Goal: Information Seeking & Learning: Learn about a topic

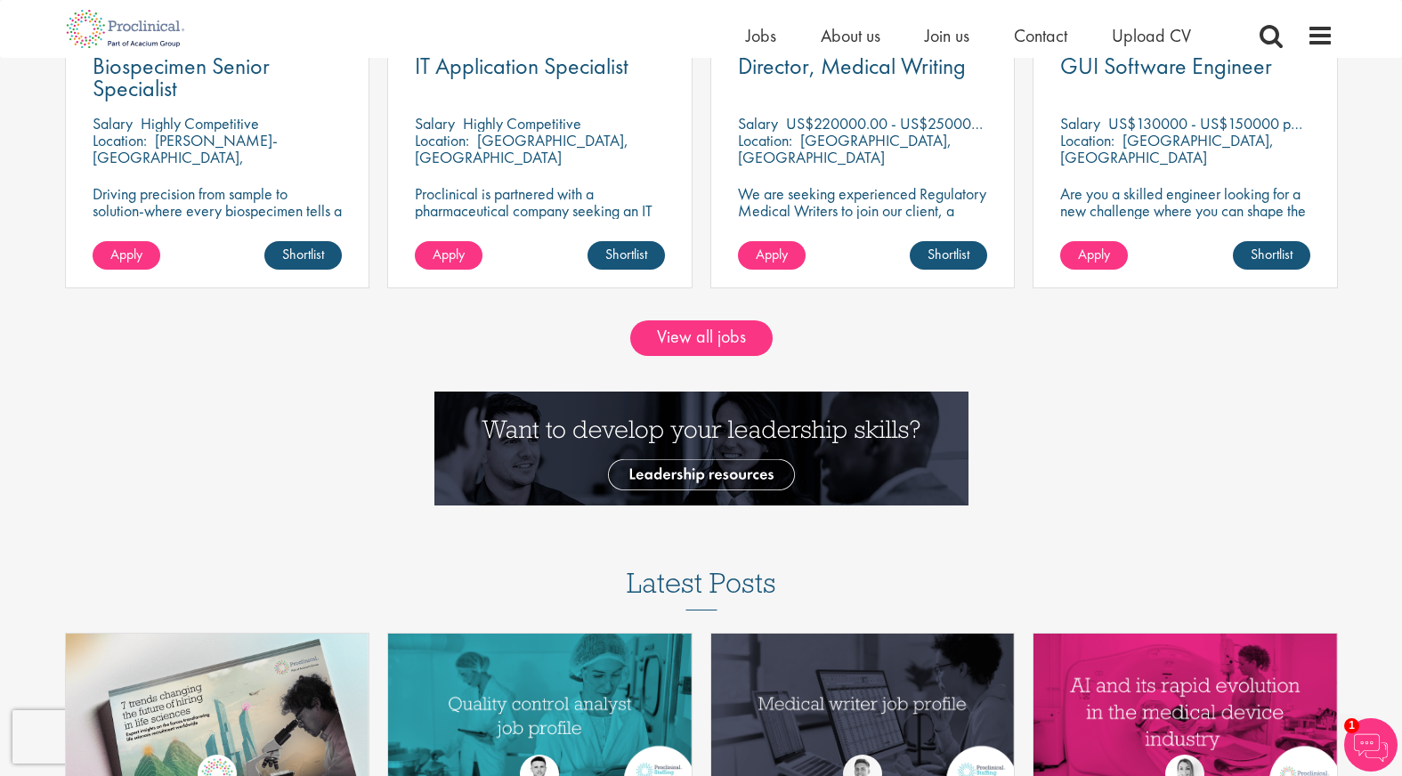
scroll to position [1794, 0]
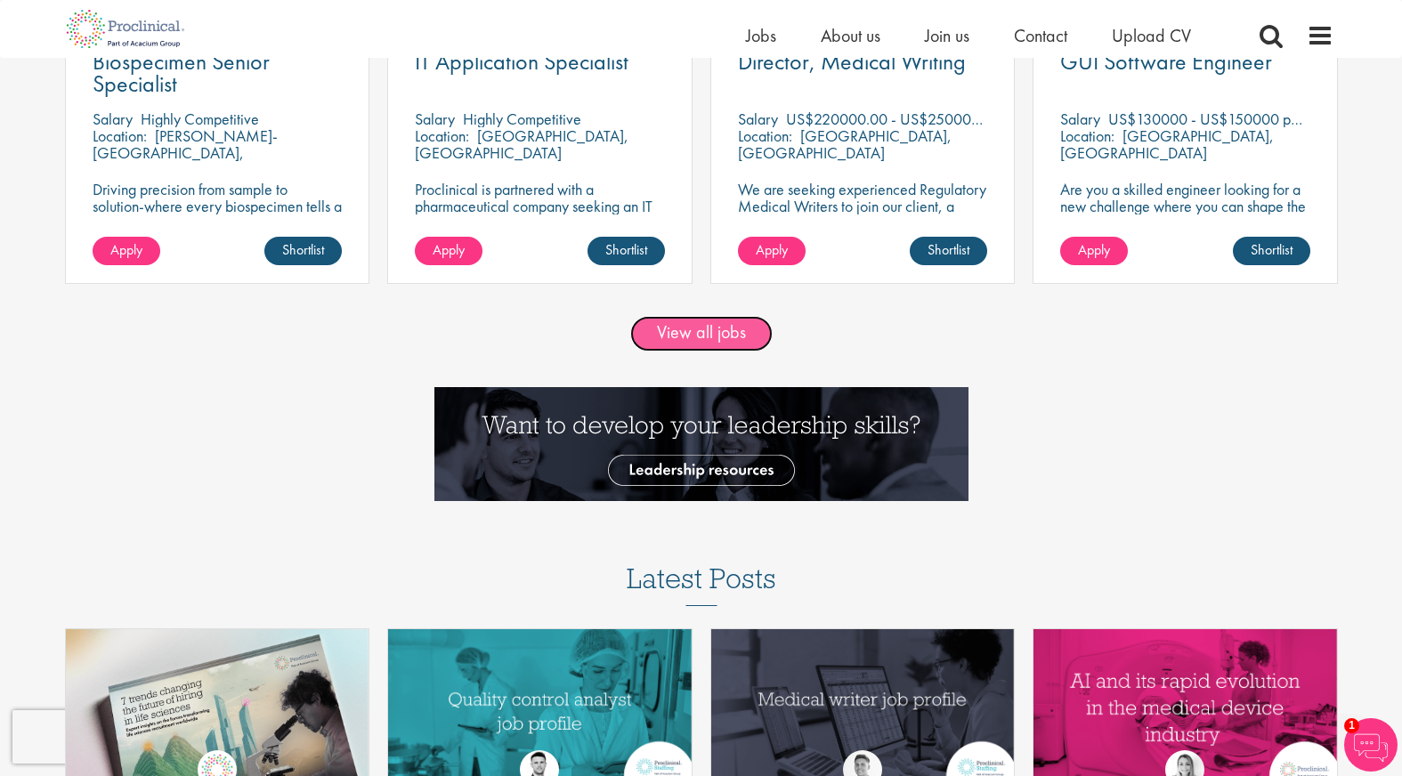
click at [712, 327] on link "View all jobs" at bounding box center [701, 334] width 142 height 36
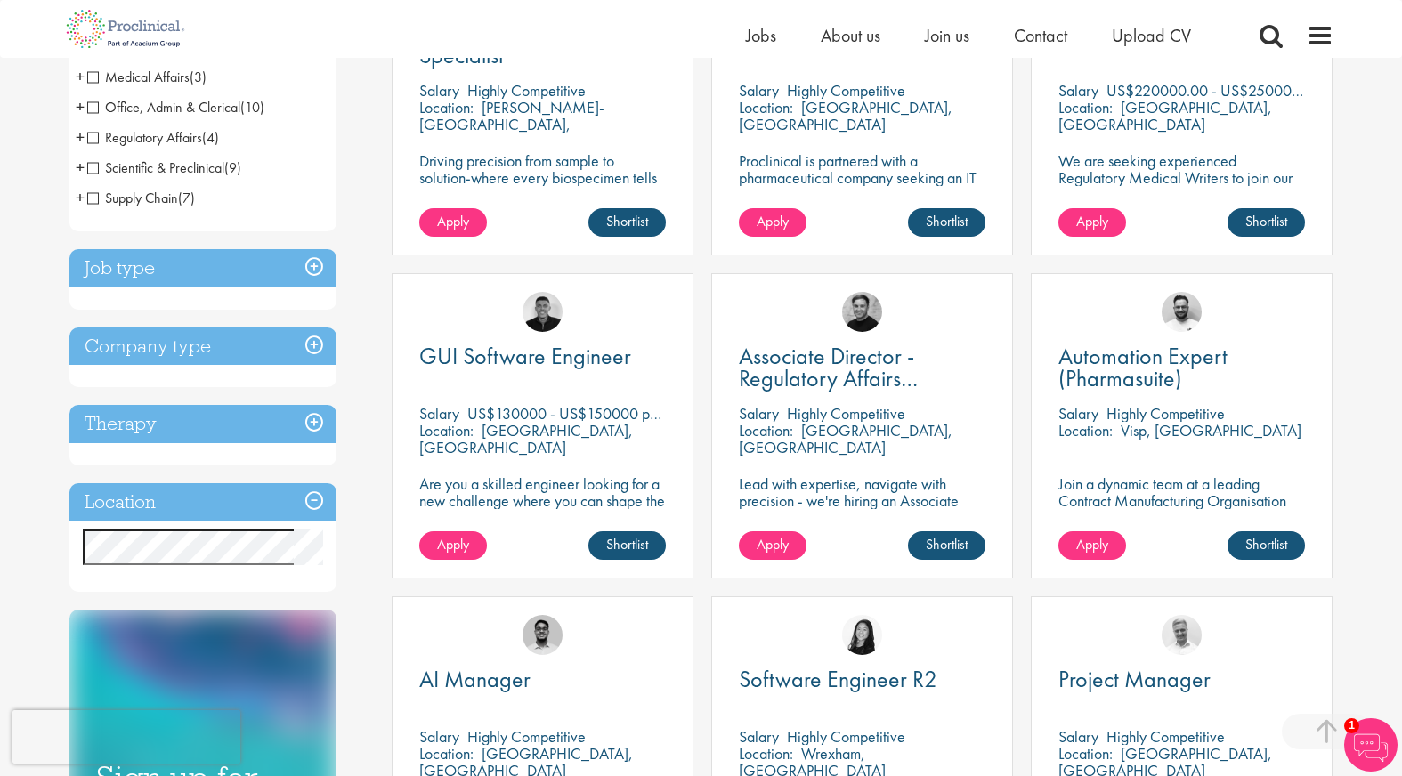
scroll to position [452, 0]
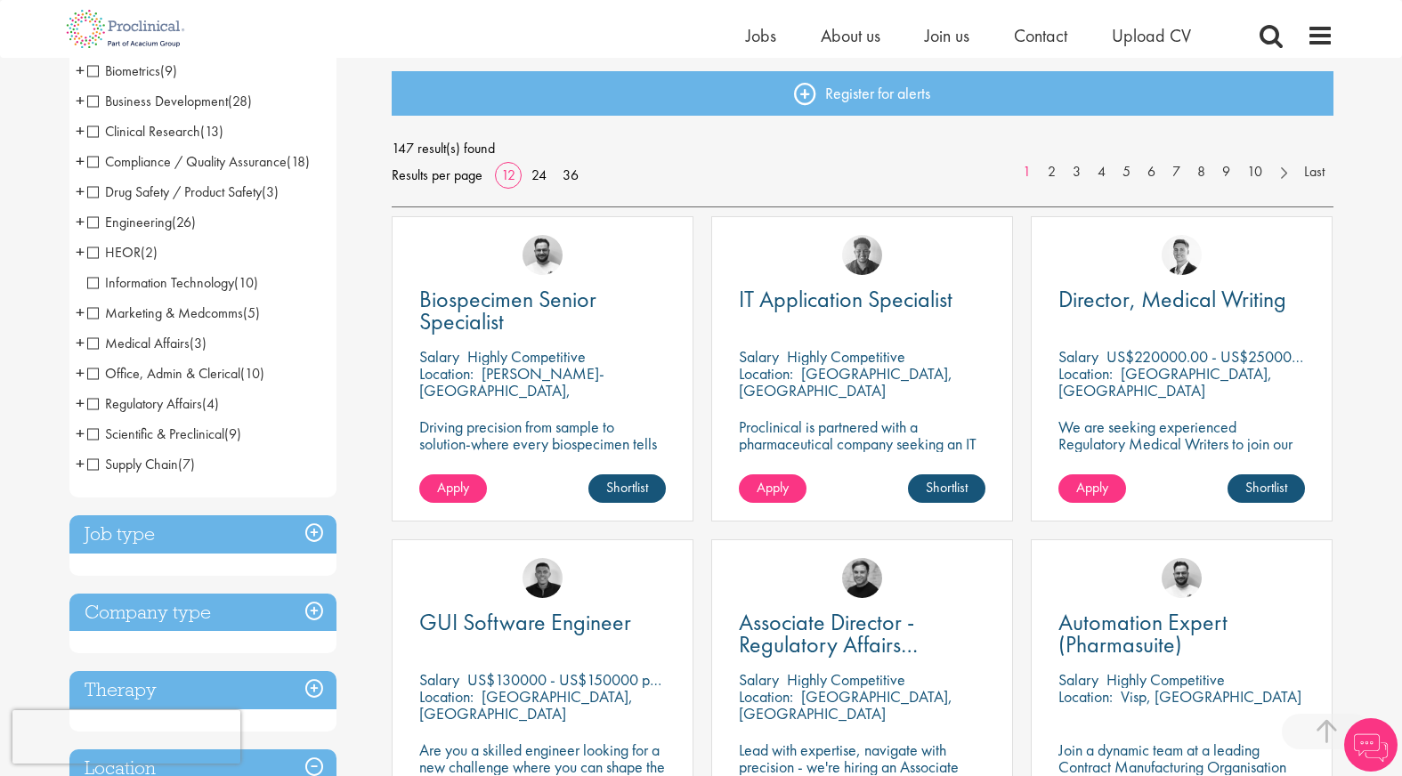
scroll to position [349, 0]
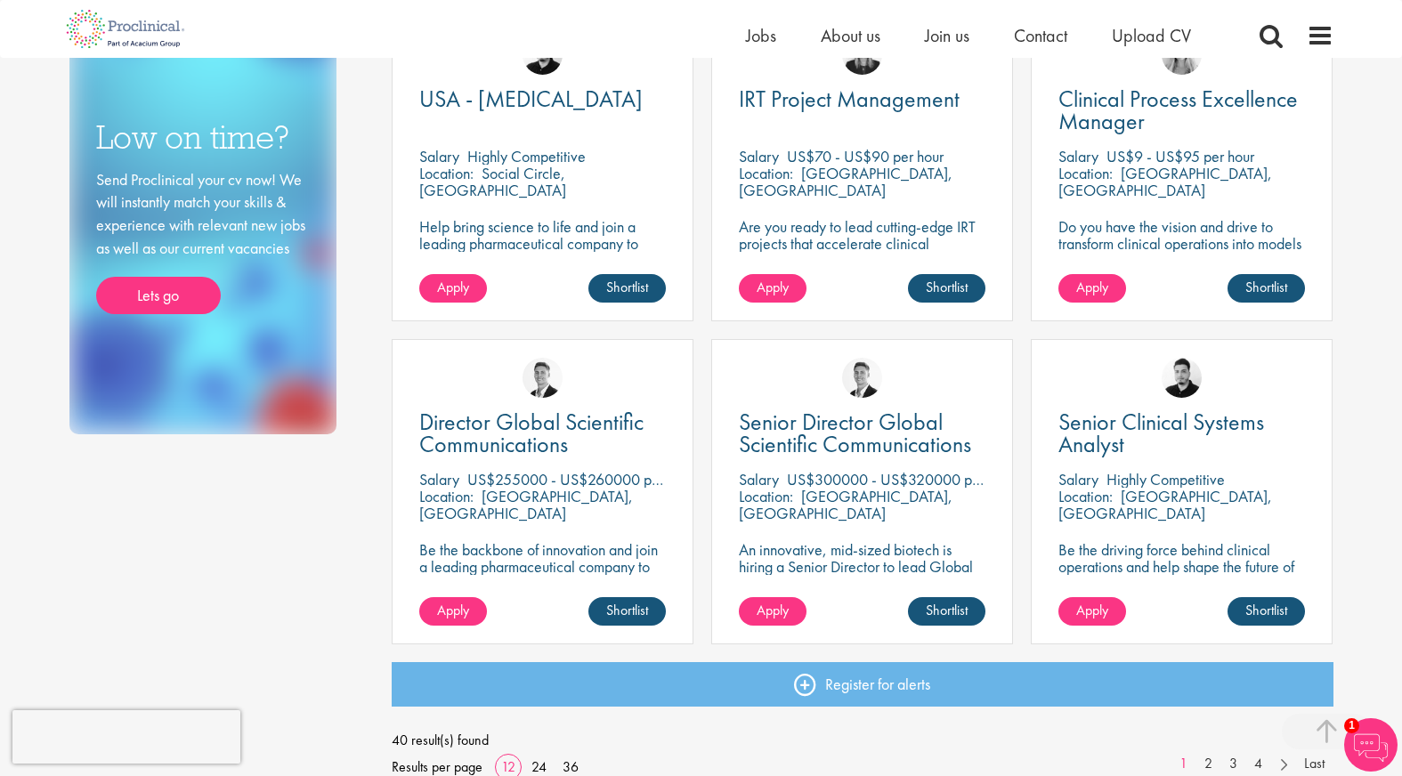
scroll to position [1045, 0]
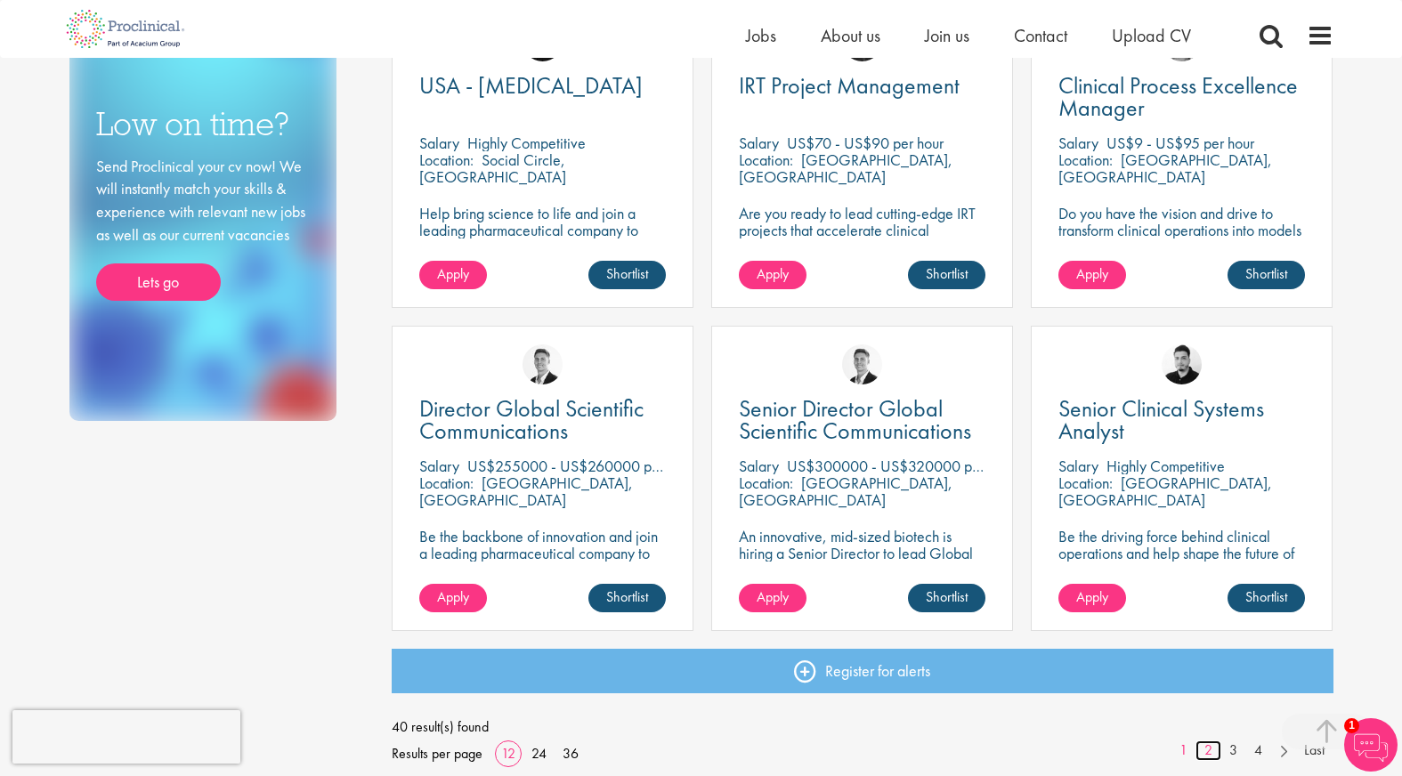
click at [1208, 747] on link "2" at bounding box center [1208, 751] width 26 height 20
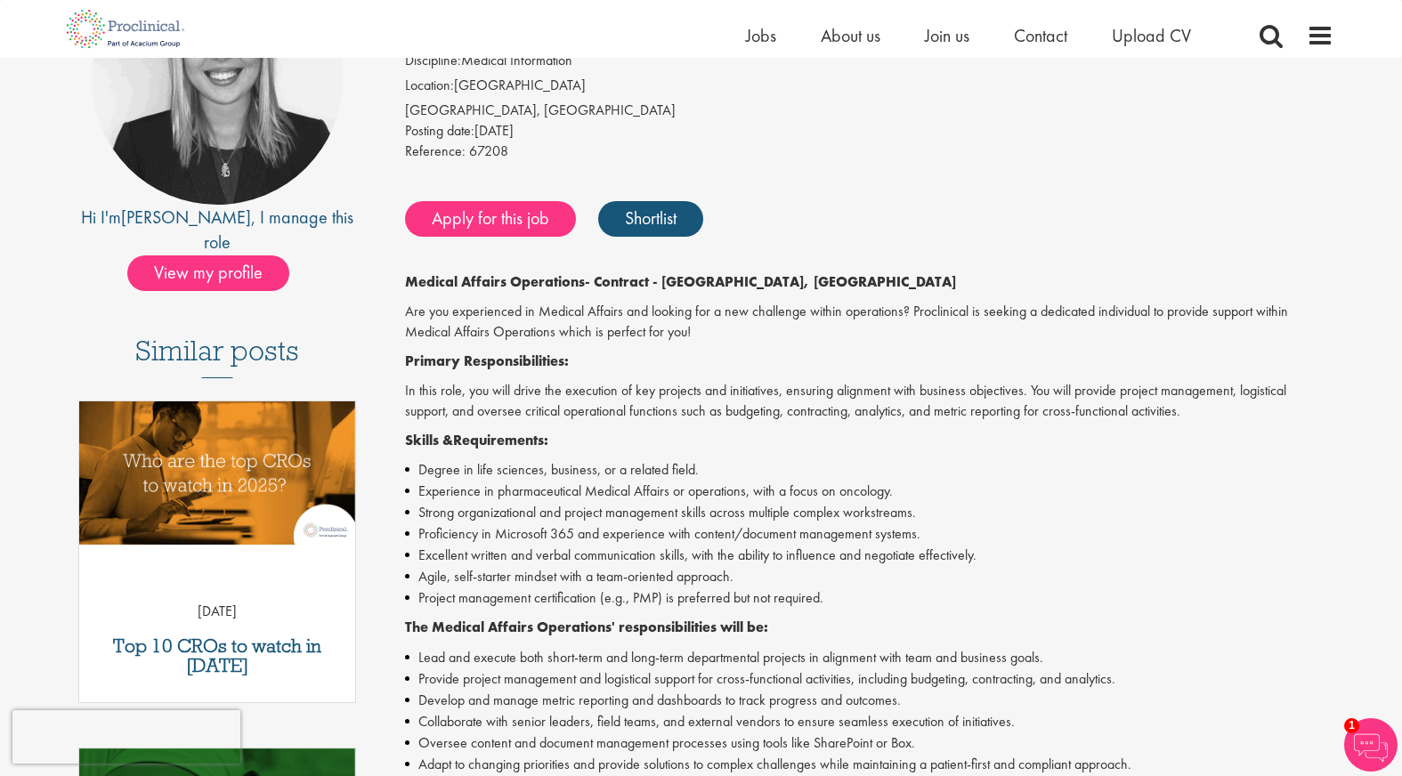
scroll to position [247, 0]
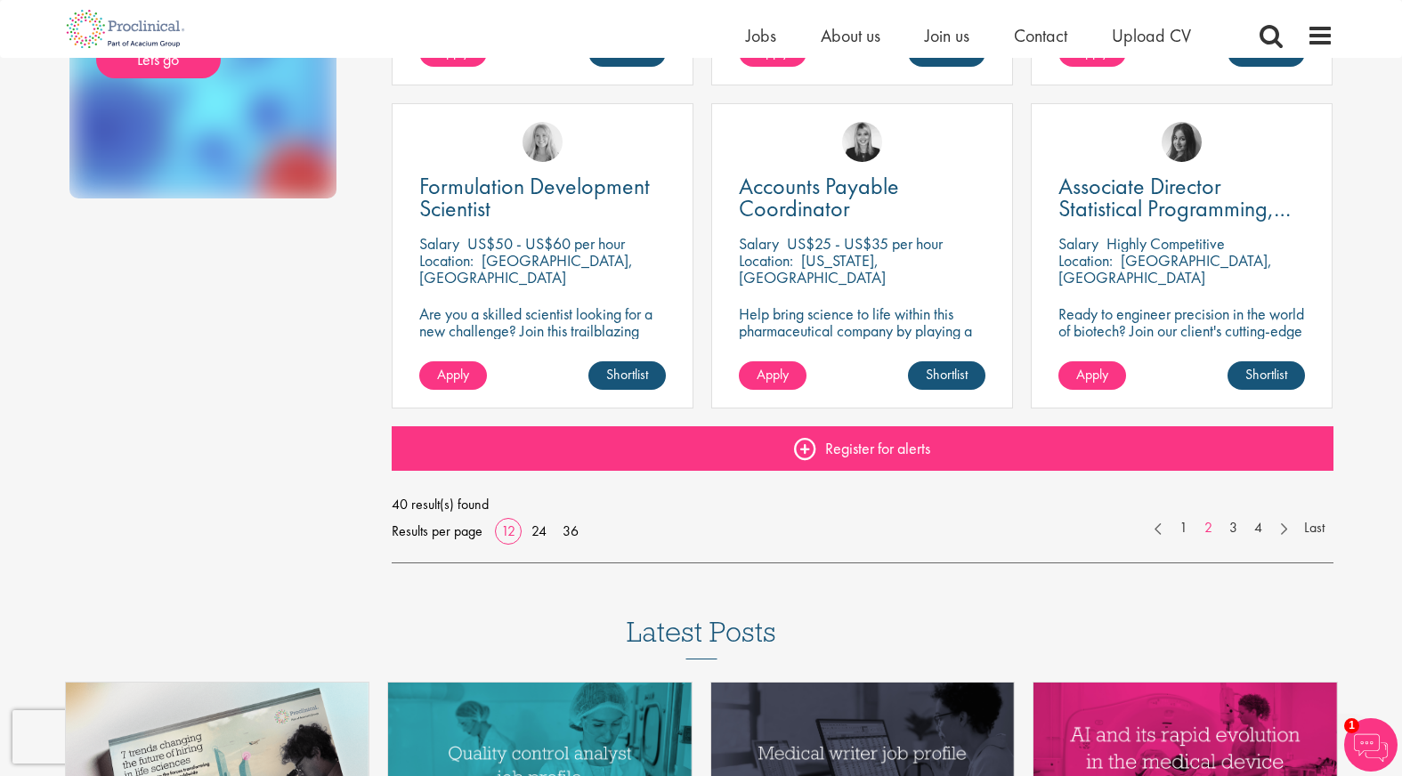
scroll to position [1276, 0]
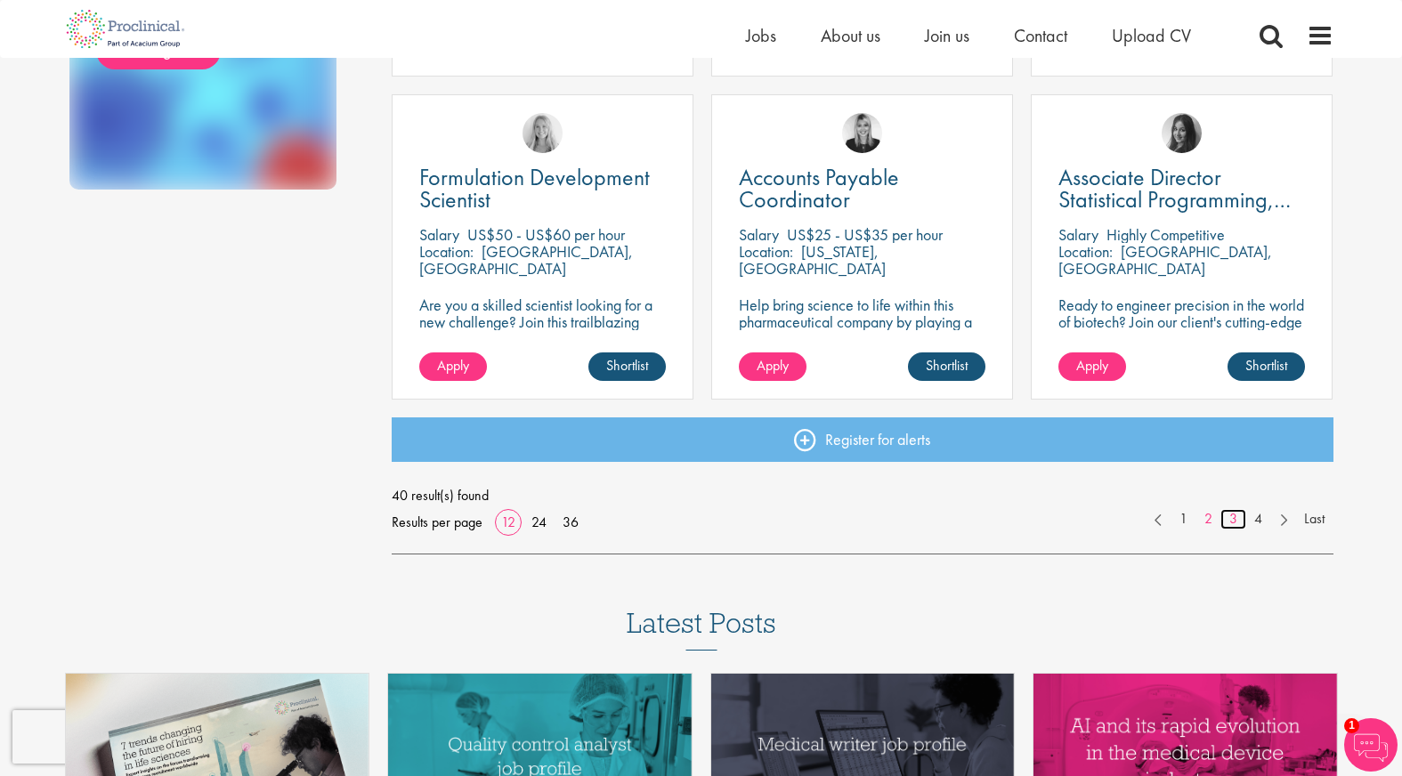
click at [1233, 525] on link "3" at bounding box center [1233, 519] width 26 height 20
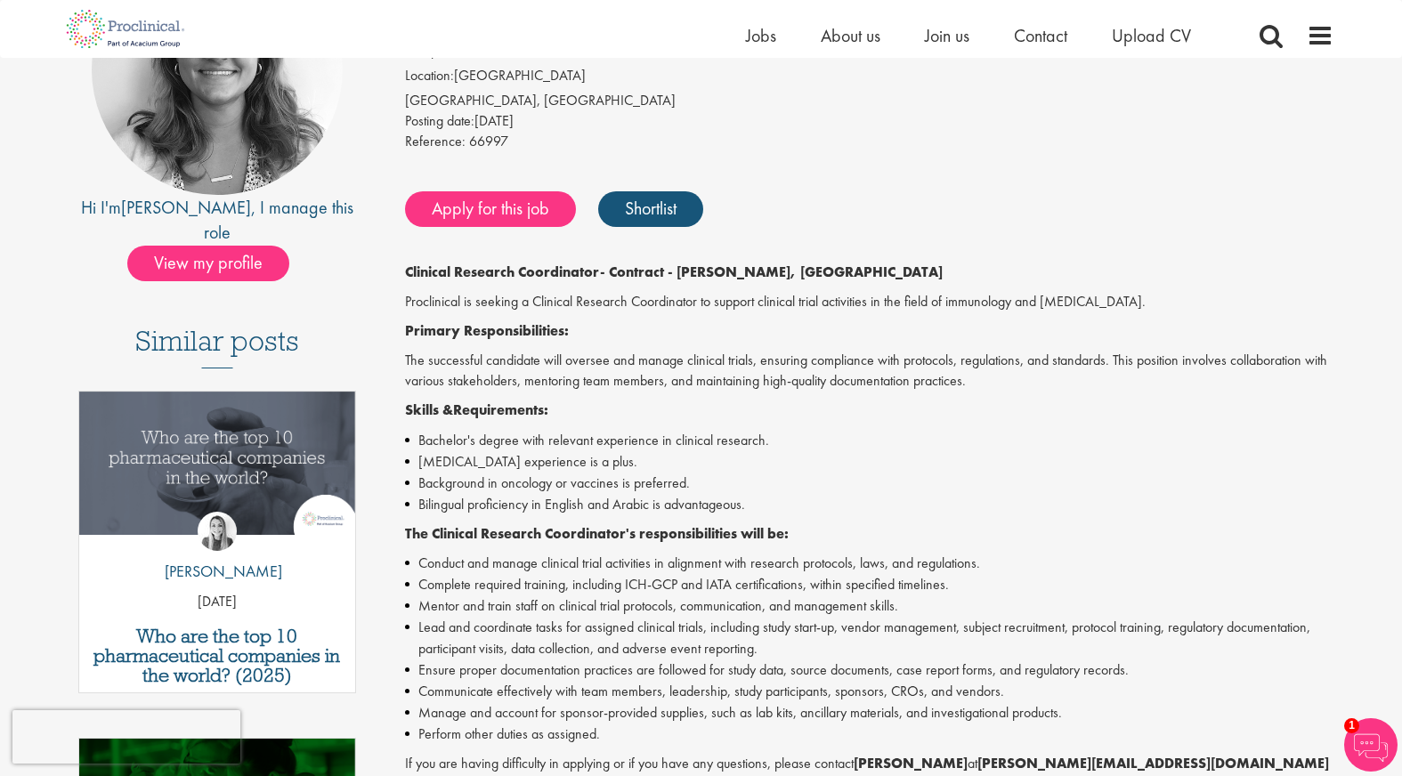
scroll to position [249, 0]
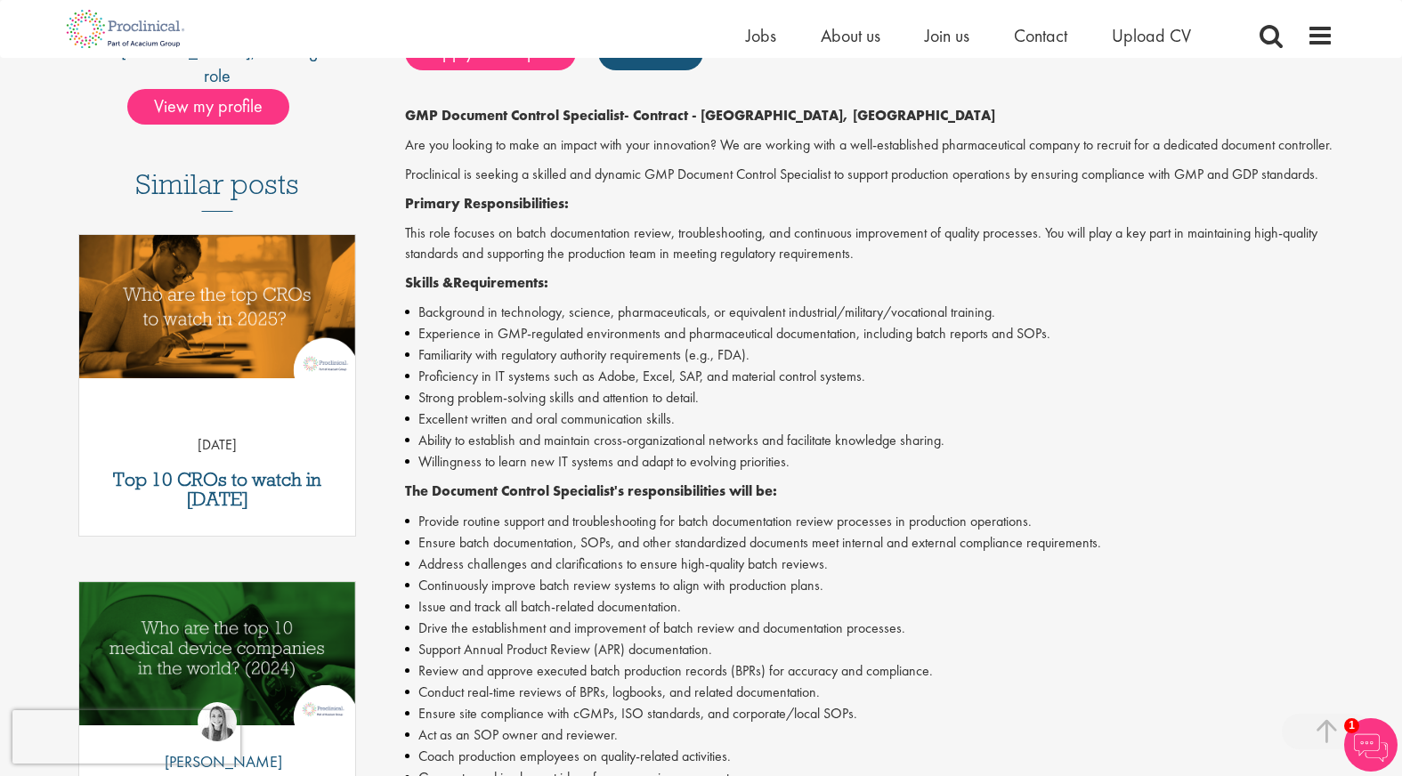
scroll to position [410, 0]
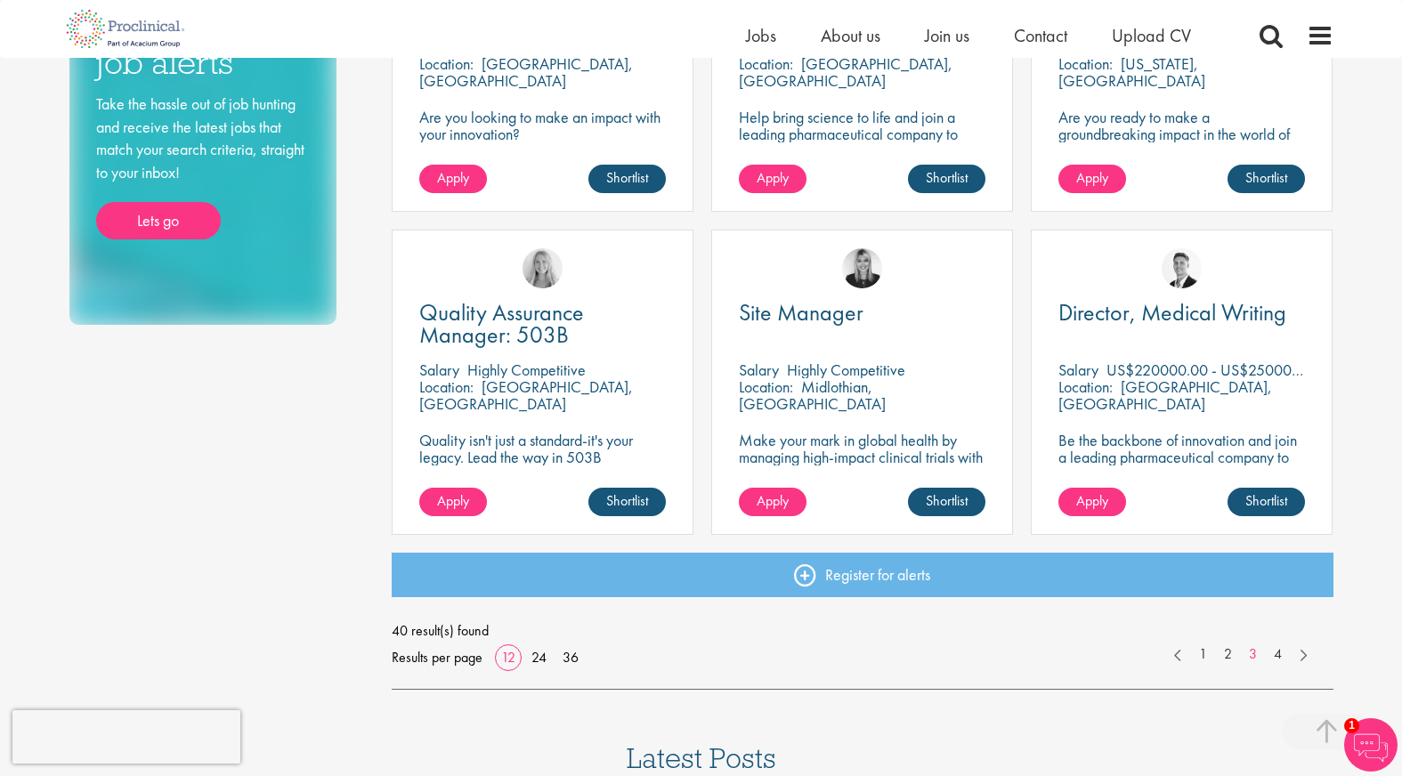
scroll to position [1143, 0]
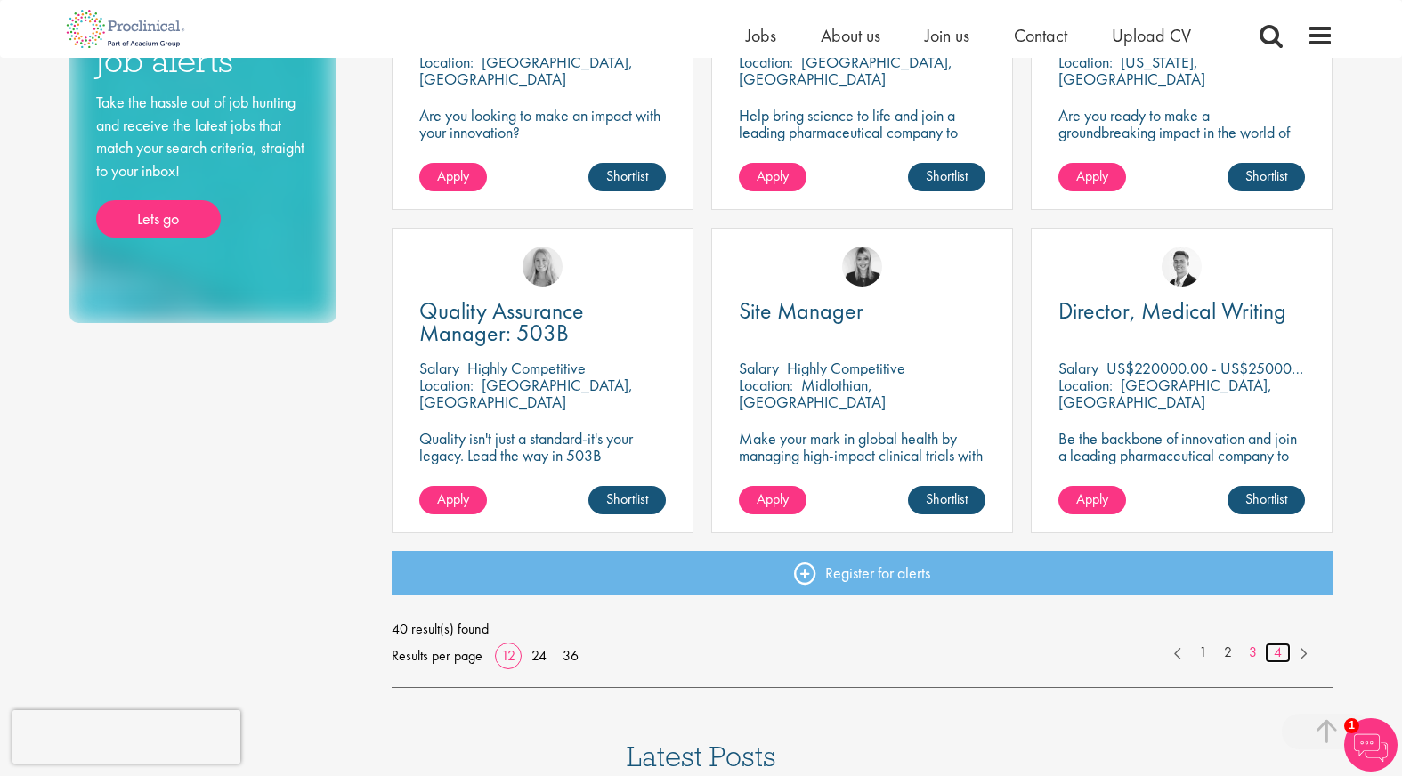
click at [1276, 653] on link "4" at bounding box center [1278, 653] width 26 height 20
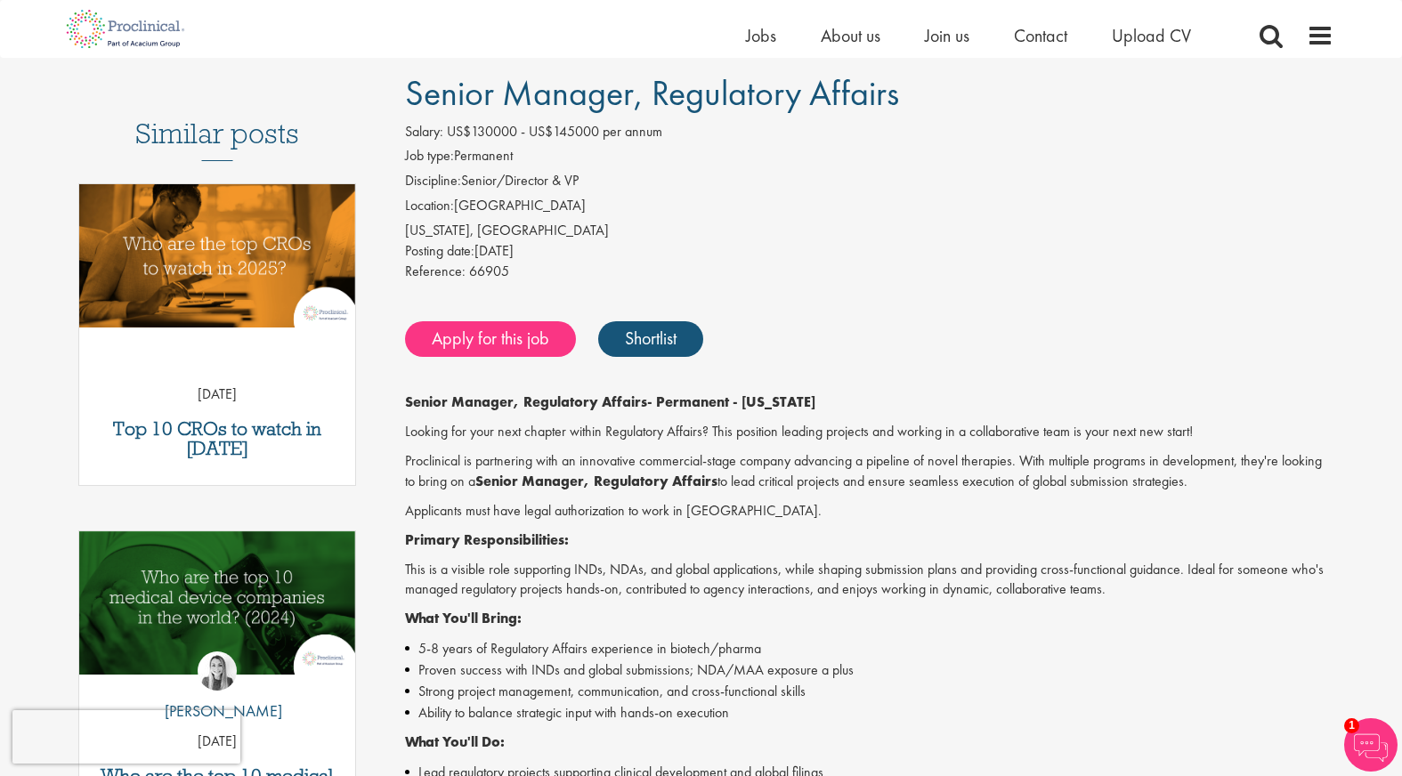
scroll to position [123, 0]
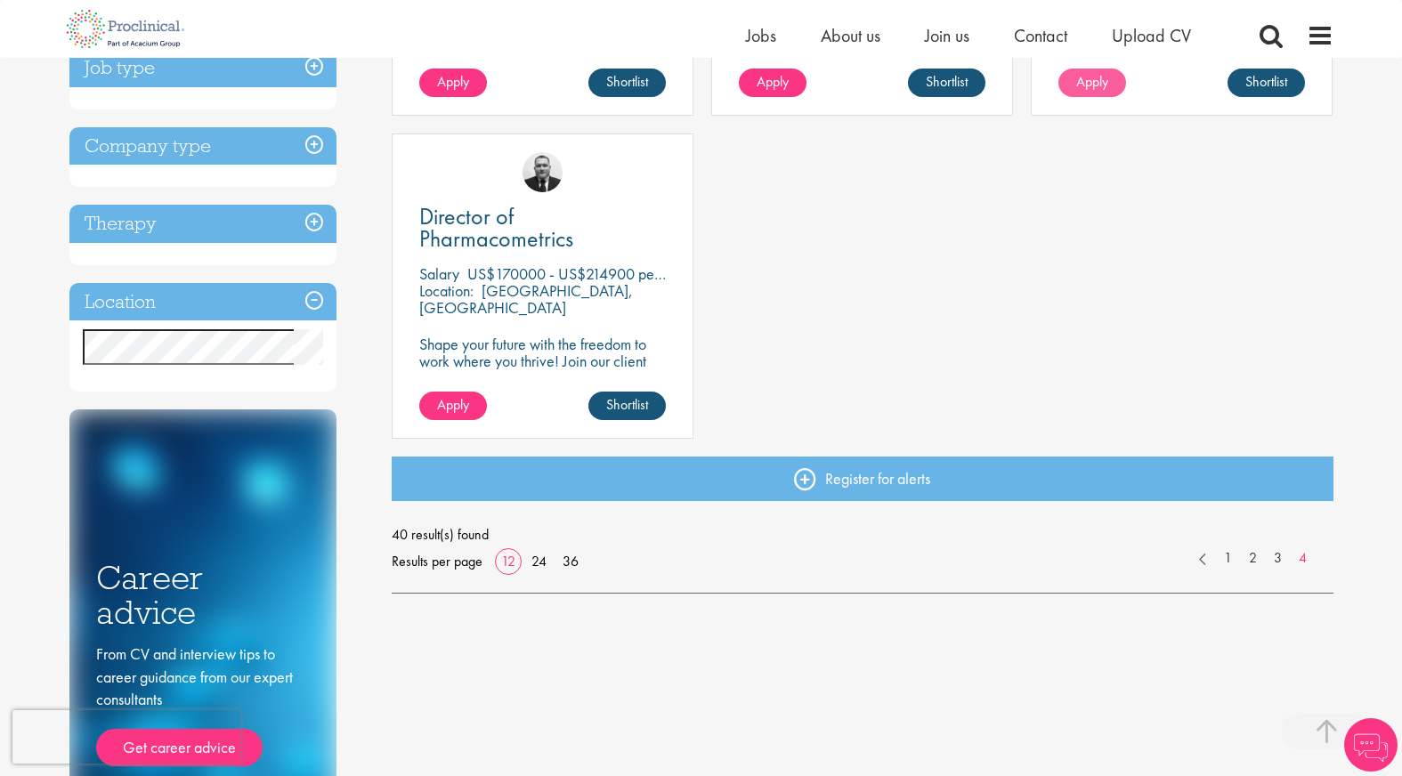
scroll to position [580, 0]
